Goal: Book appointment/travel/reservation

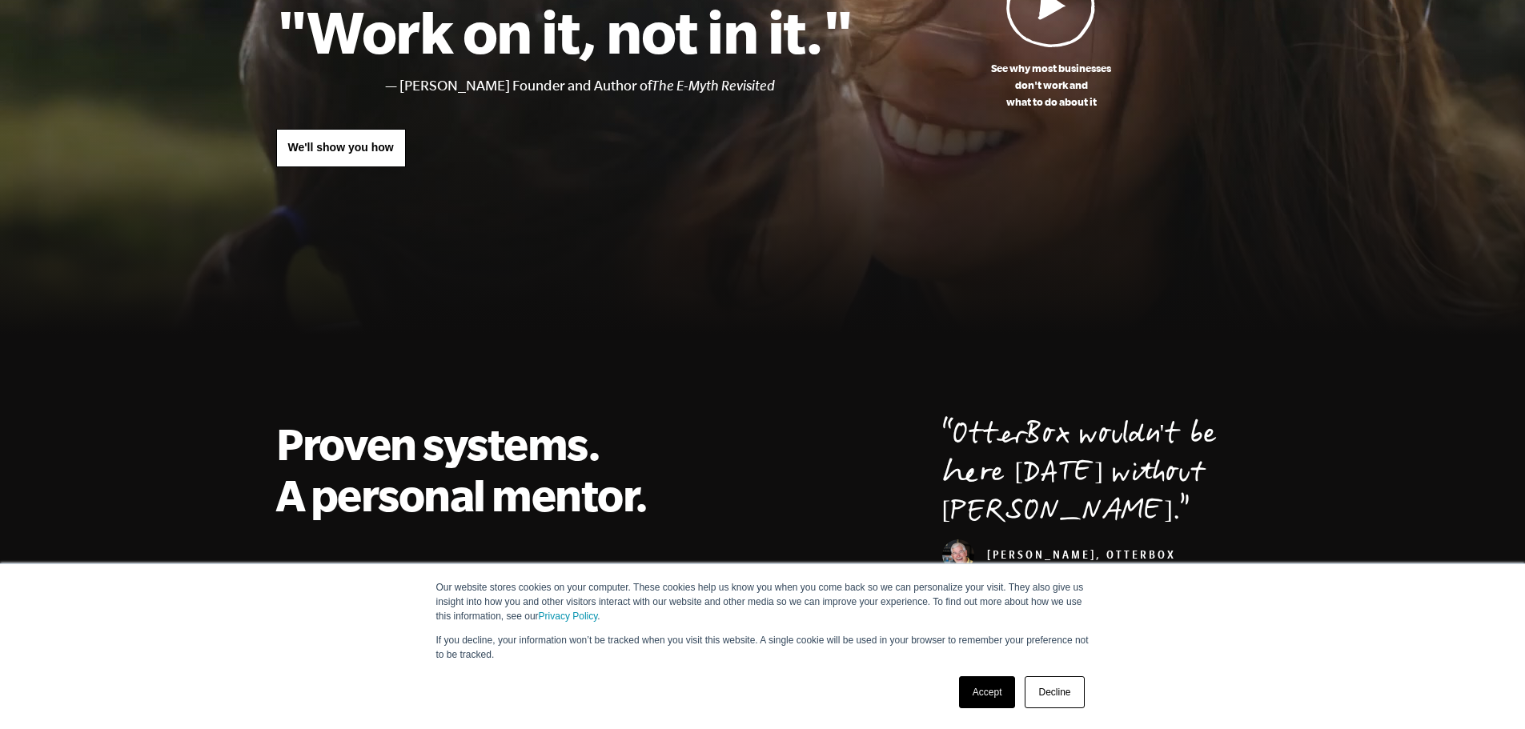
scroll to position [480, 0]
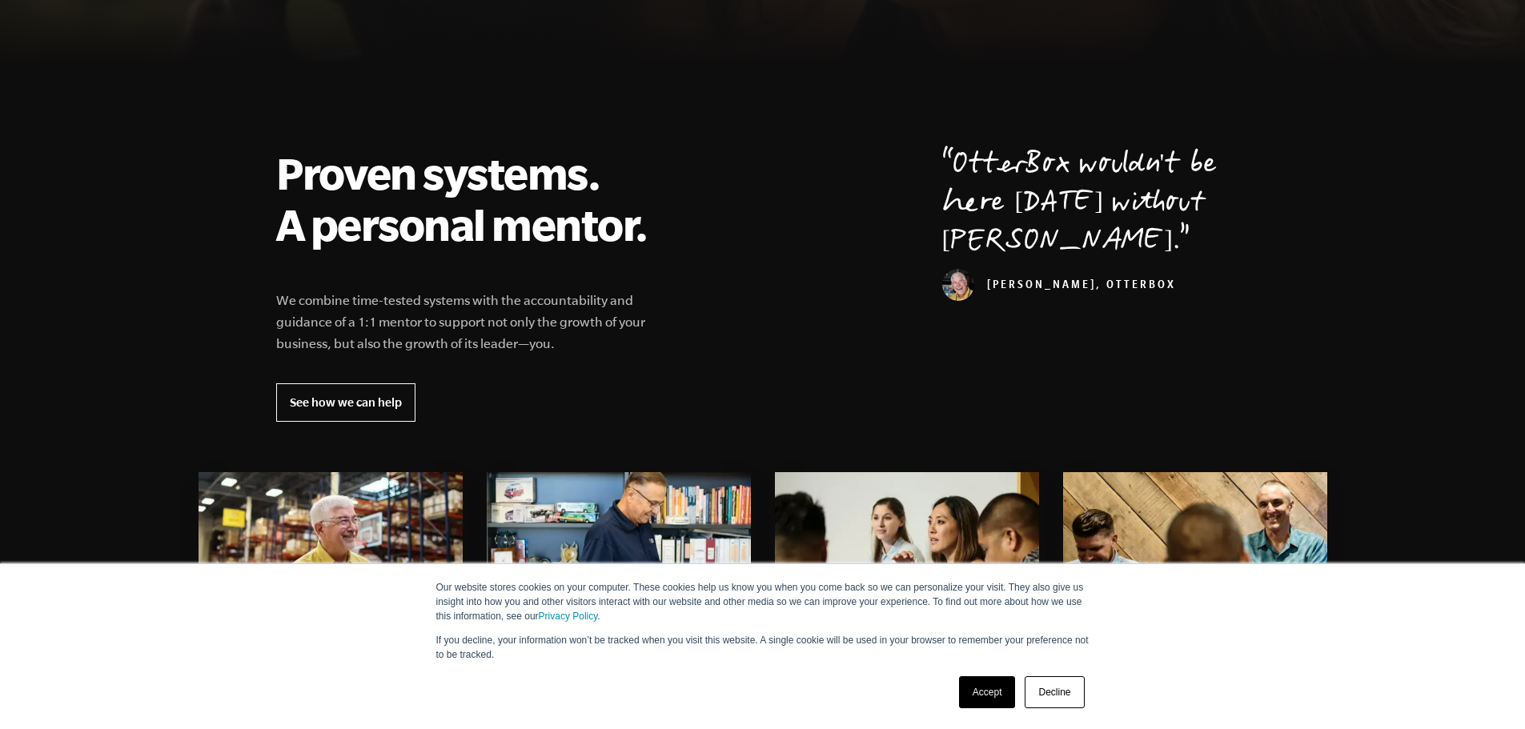
click at [989, 689] on link "Accept" at bounding box center [987, 693] width 57 height 32
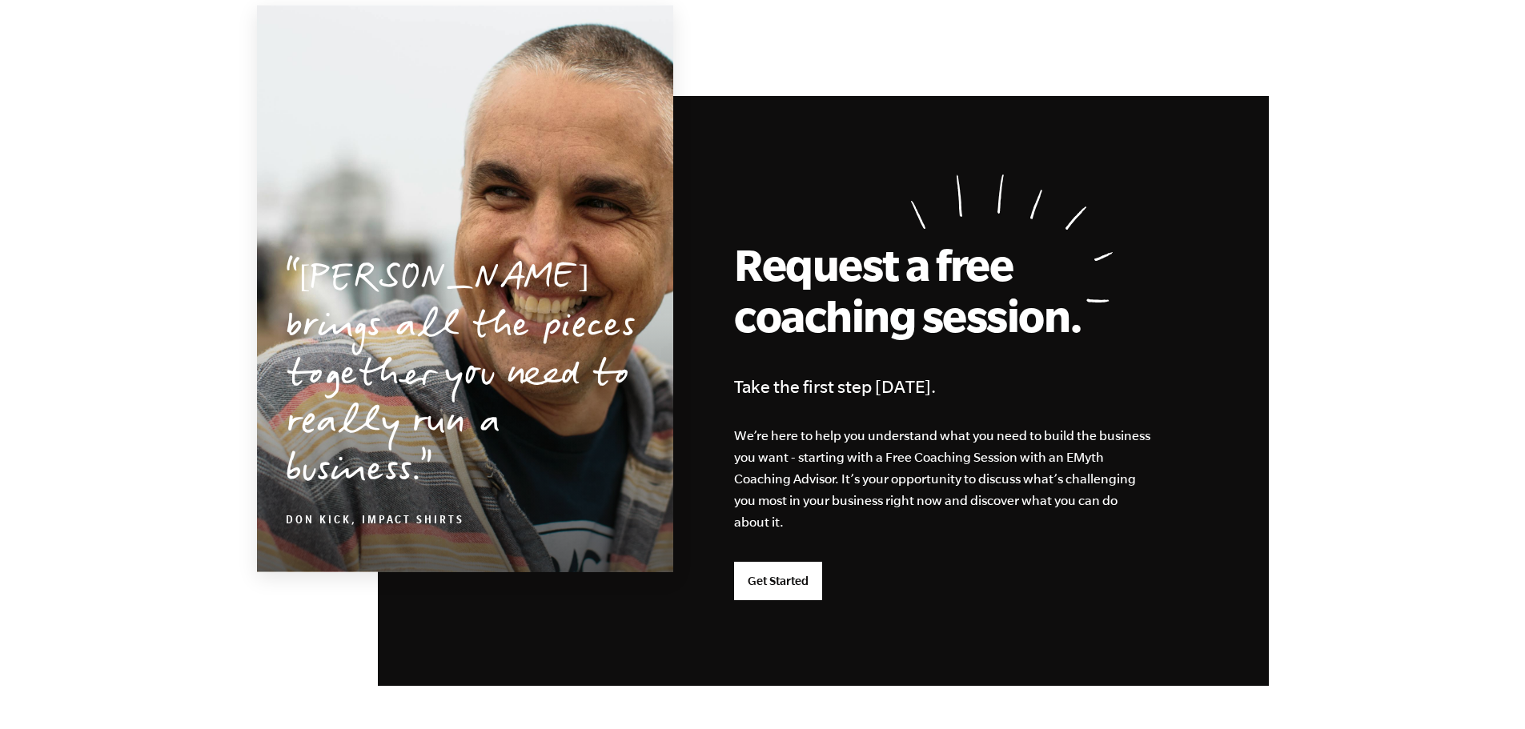
scroll to position [3763, 0]
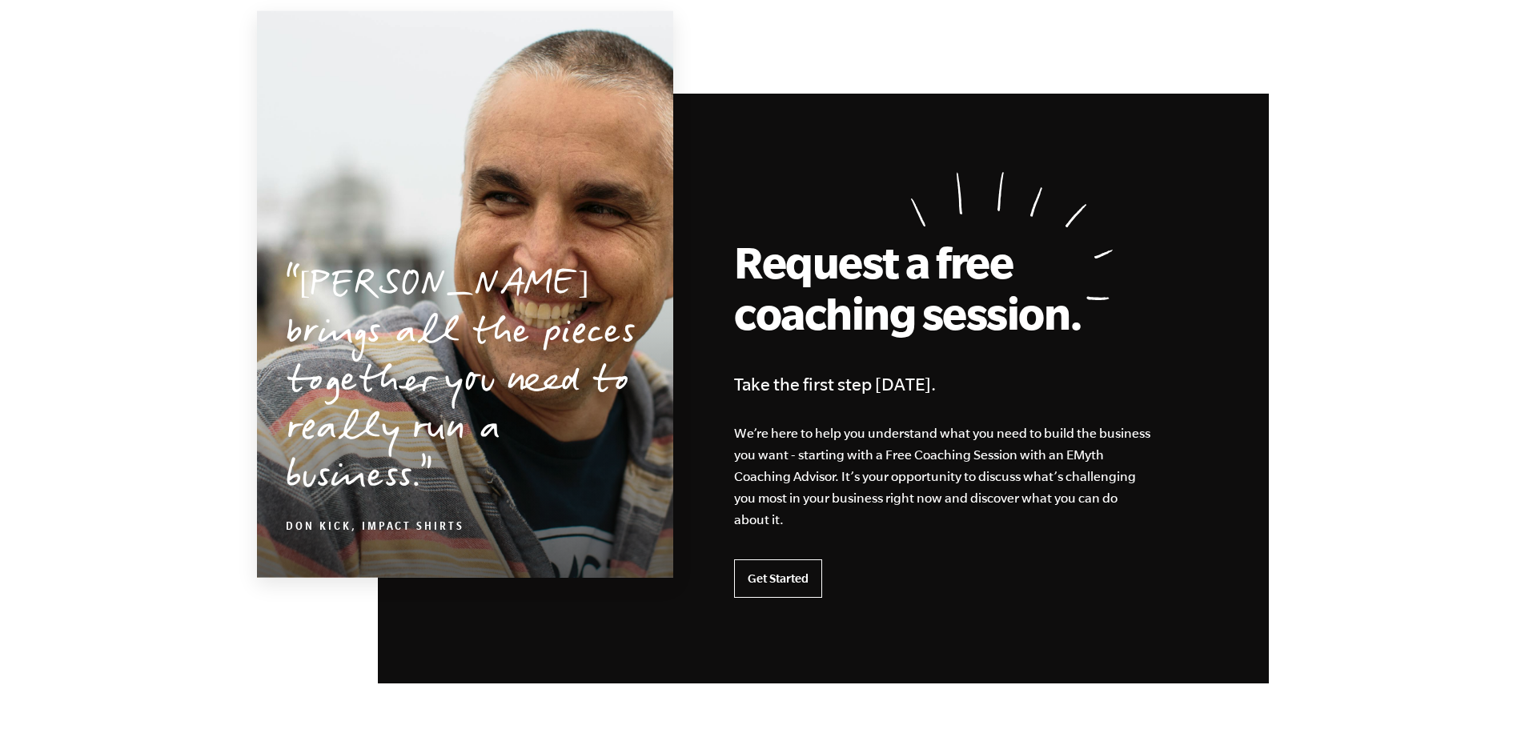
click at [785, 580] on link "Get Started" at bounding box center [778, 579] width 88 height 38
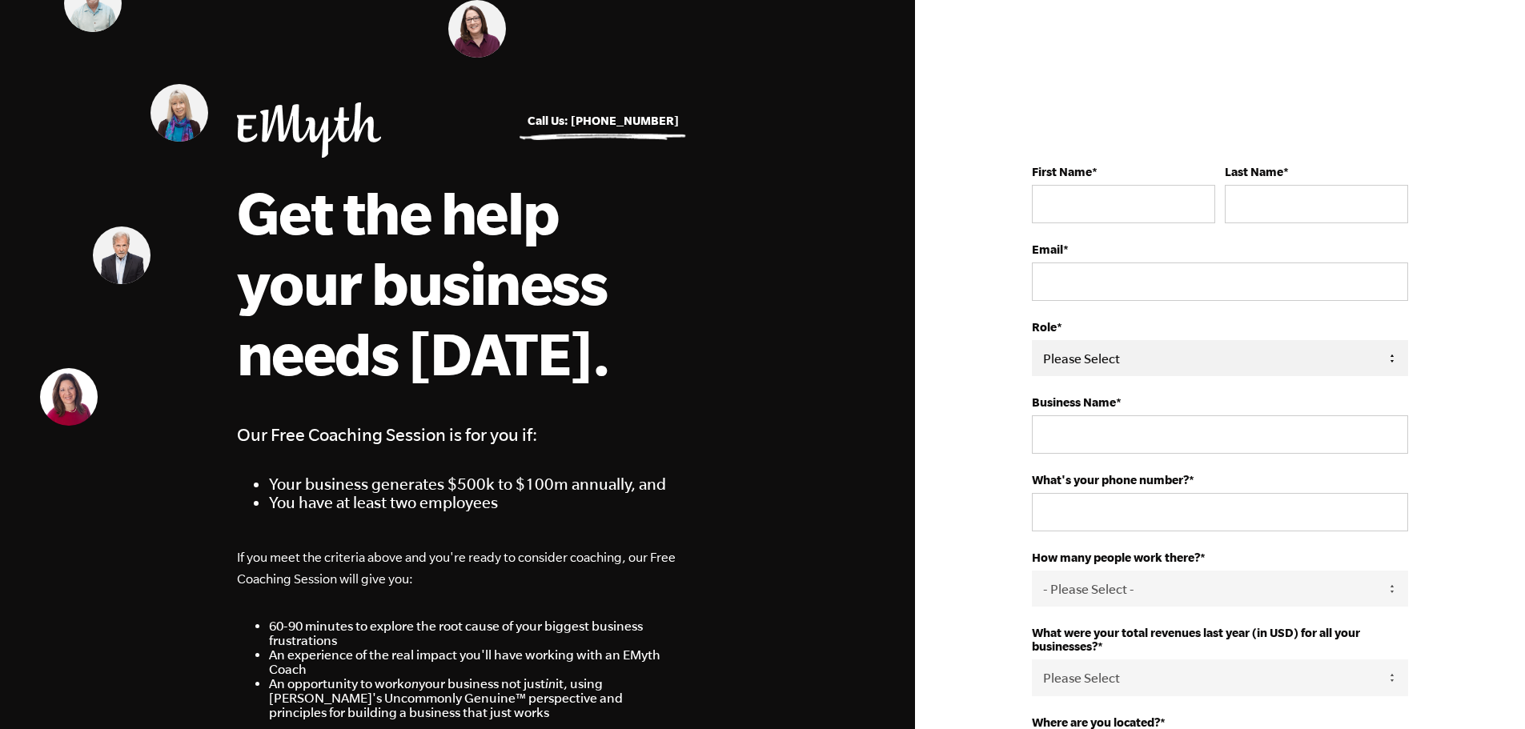
click at [1384, 367] on select "Please Select Owner Partner / Co-Owner Executive Employee / Other" at bounding box center [1220, 358] width 376 height 36
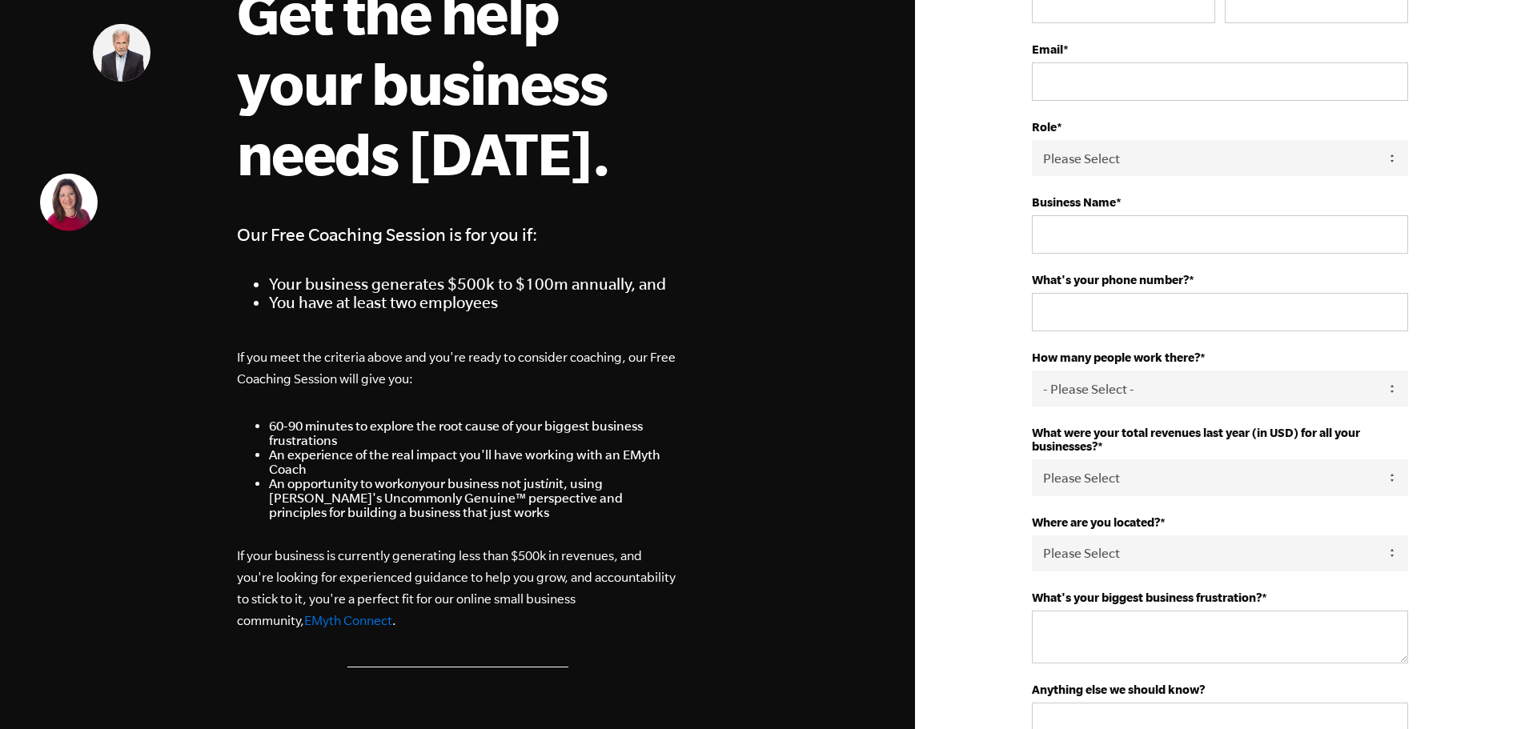
scroll to position [240, 0]
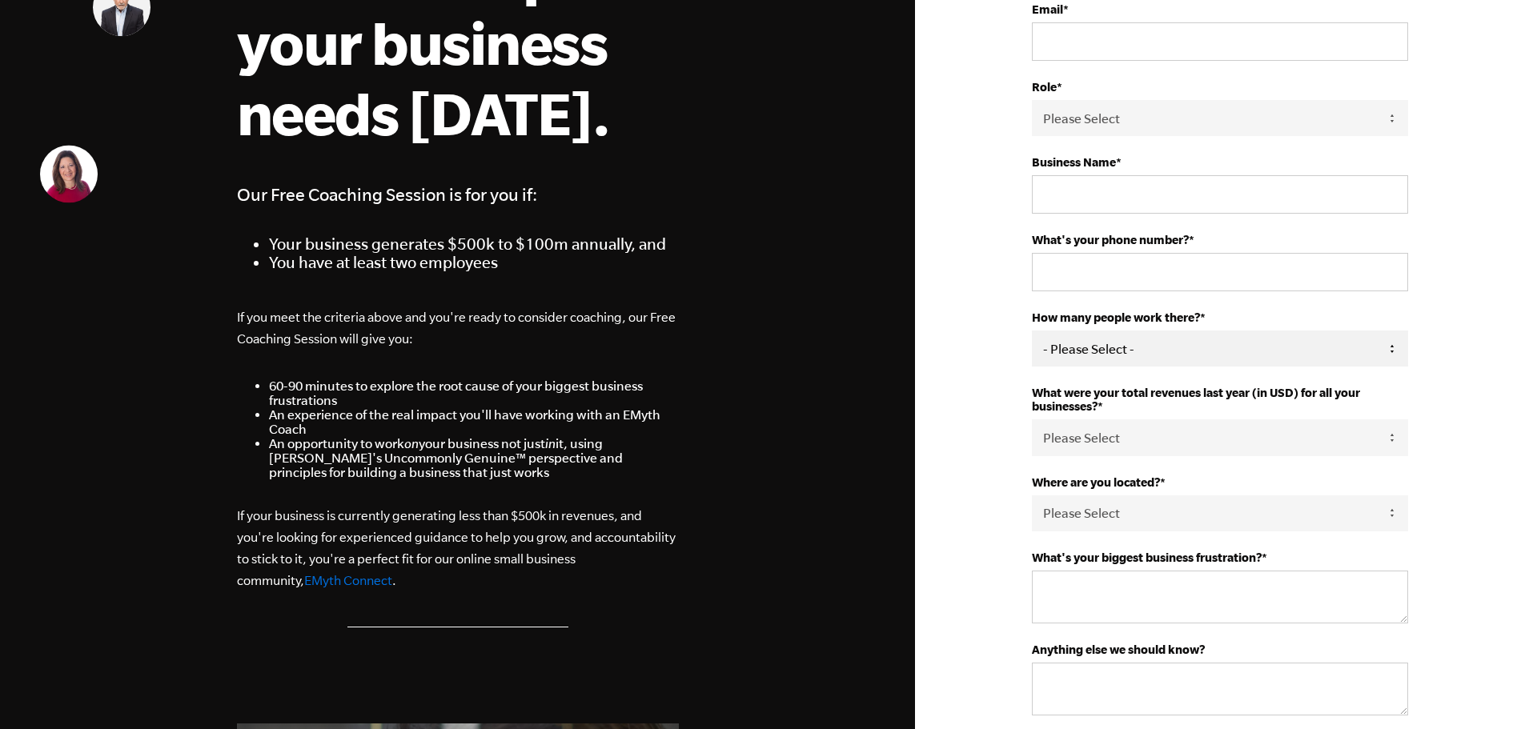
click at [1359, 360] on select "- Please Select - 50+ [PHONE_NUMBER] 10-19 4-9 1-3 0 tfa_105 tfa_106 tfa_107 tf…" at bounding box center [1220, 349] width 376 height 36
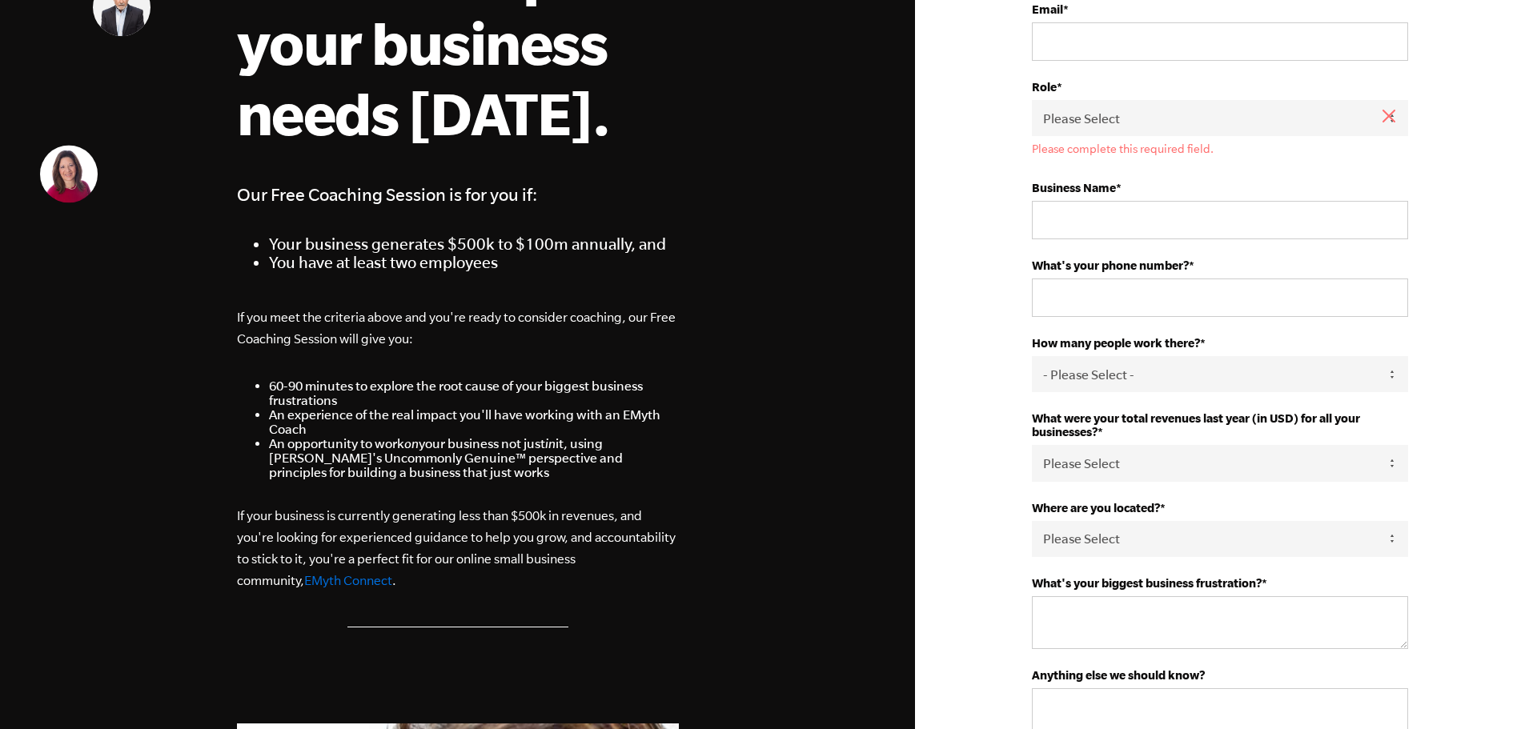
click at [1487, 316] on div "First Name * Last Name * Email * Role * Please Select Owner Partner / Co-Owner …" at bounding box center [1220, 661] width 610 height 1803
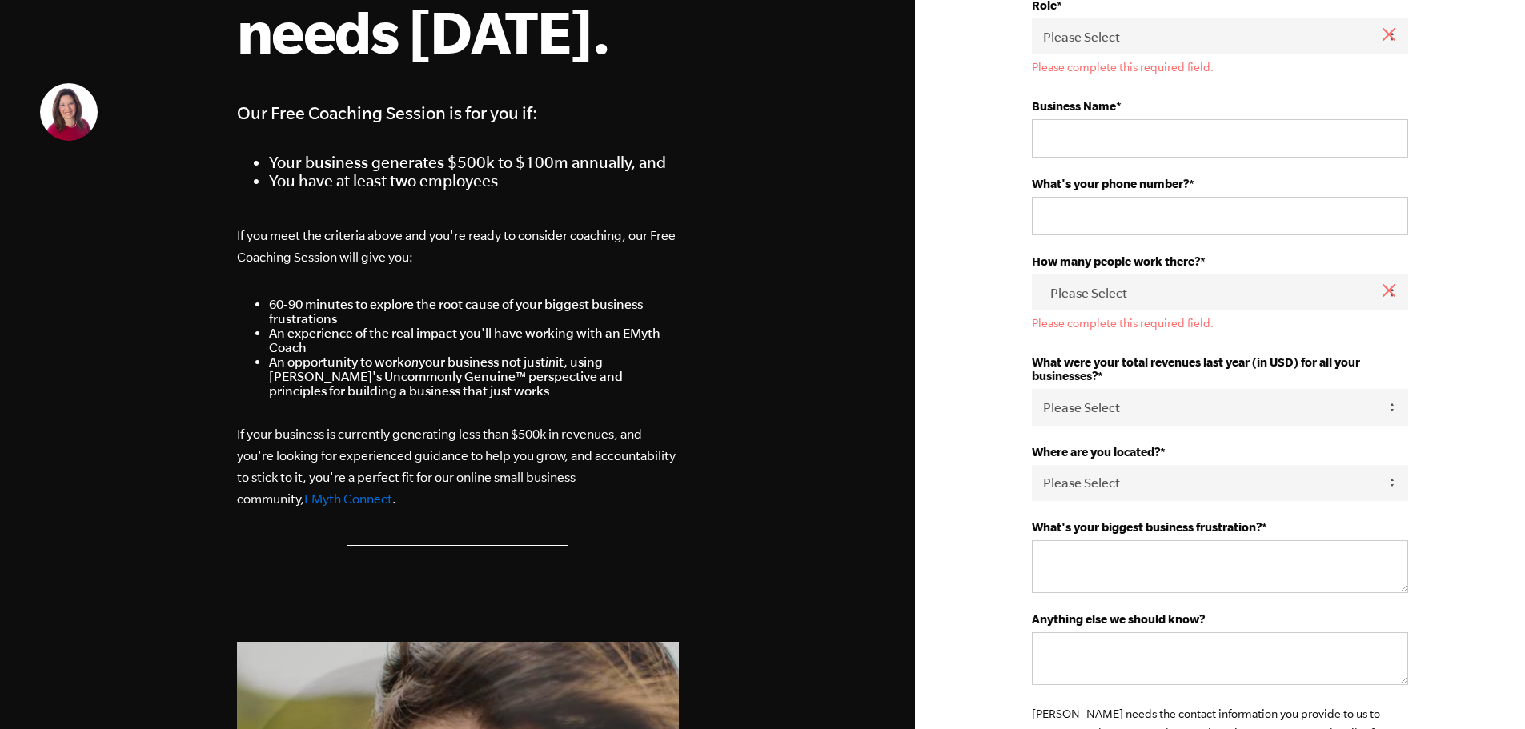
scroll to position [320, 0]
